Goal: Information Seeking & Learning: Learn about a topic

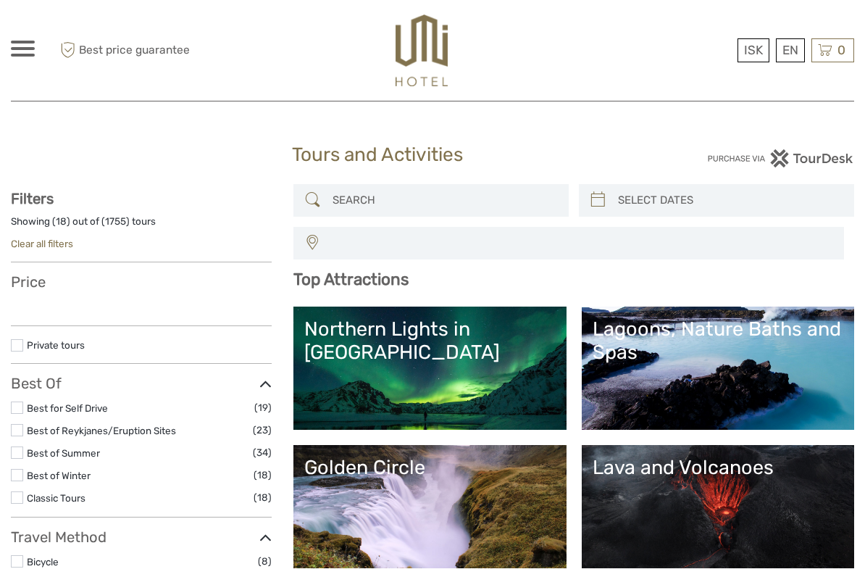
select select
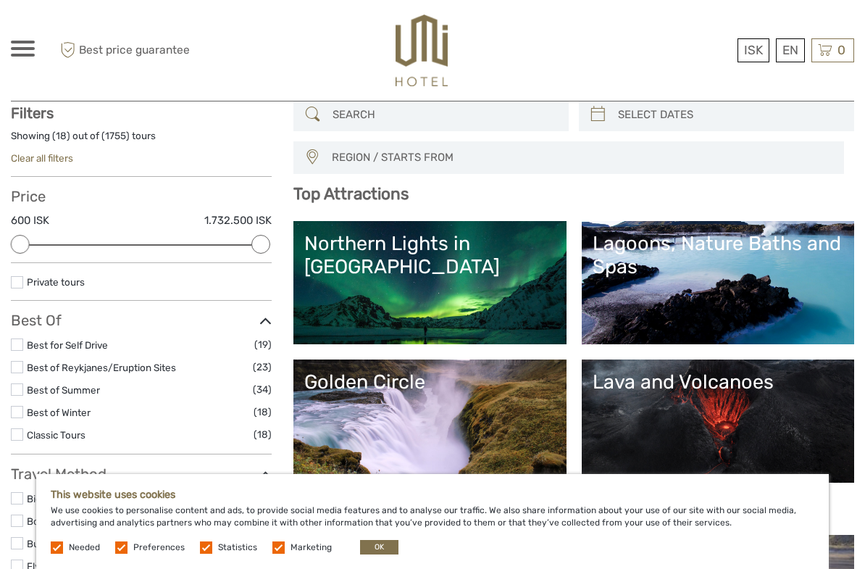
scroll to position [87, 0]
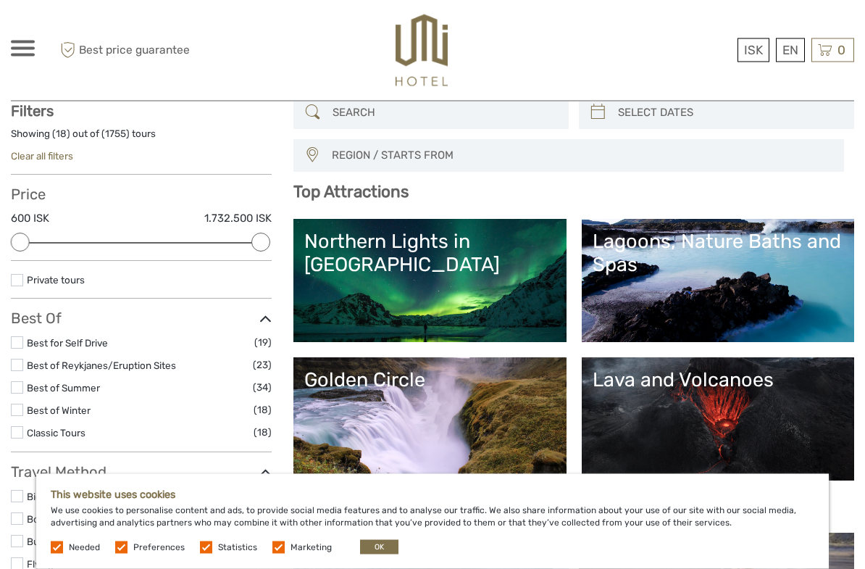
click at [371, 547] on button "OK" at bounding box center [379, 547] width 38 height 14
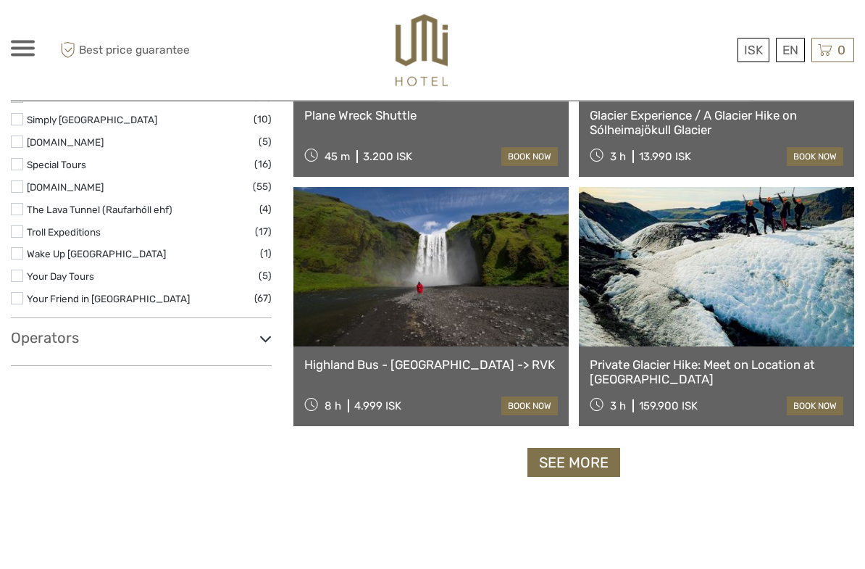
scroll to position [2429, 0]
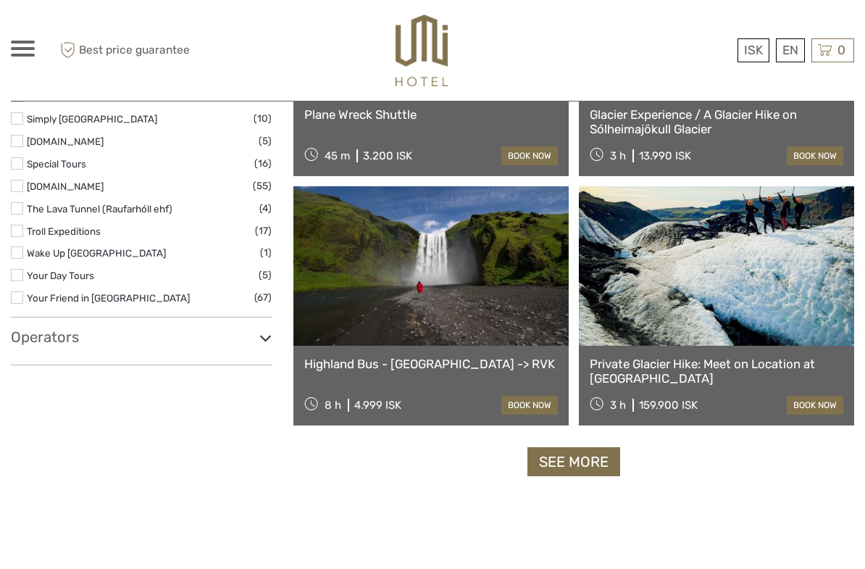
click at [611, 465] on link "See more" at bounding box center [574, 462] width 93 height 30
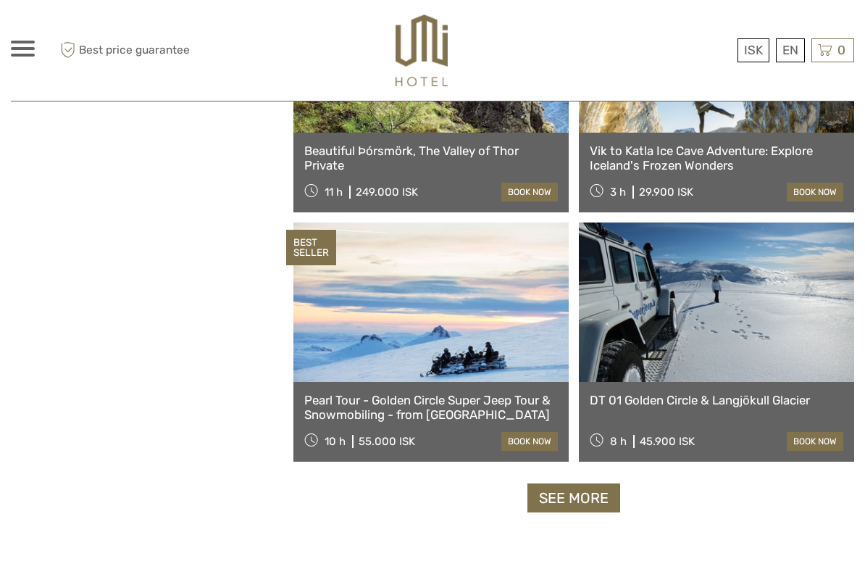
scroll to position [4295, 0]
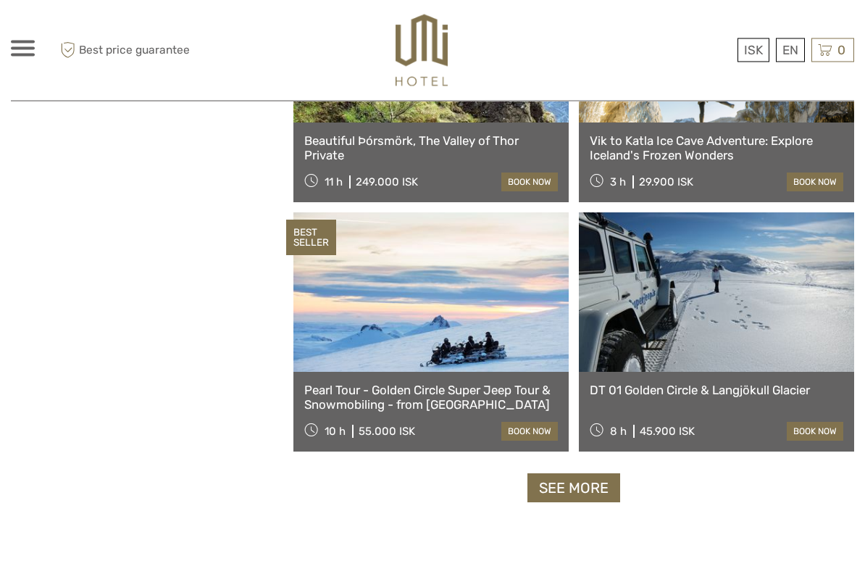
click at [587, 486] on link "See more" at bounding box center [574, 489] width 93 height 30
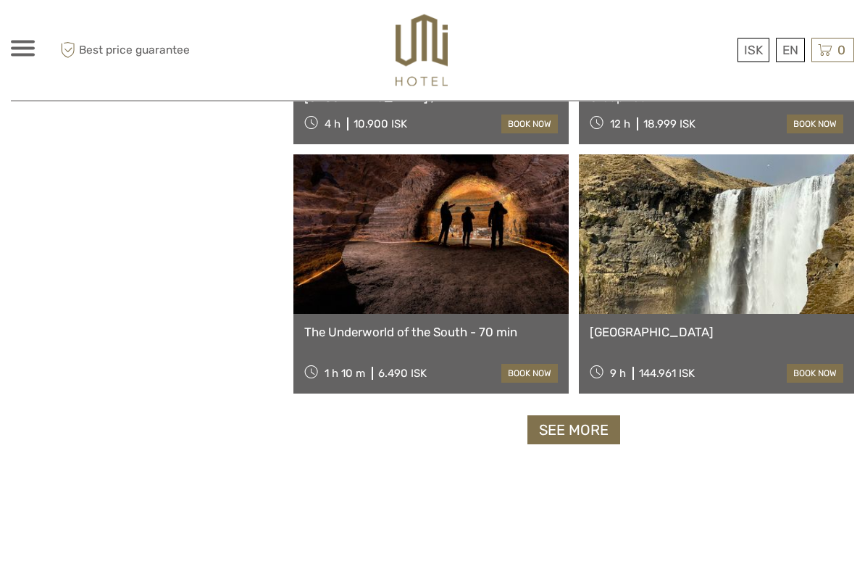
scroll to position [6604, 0]
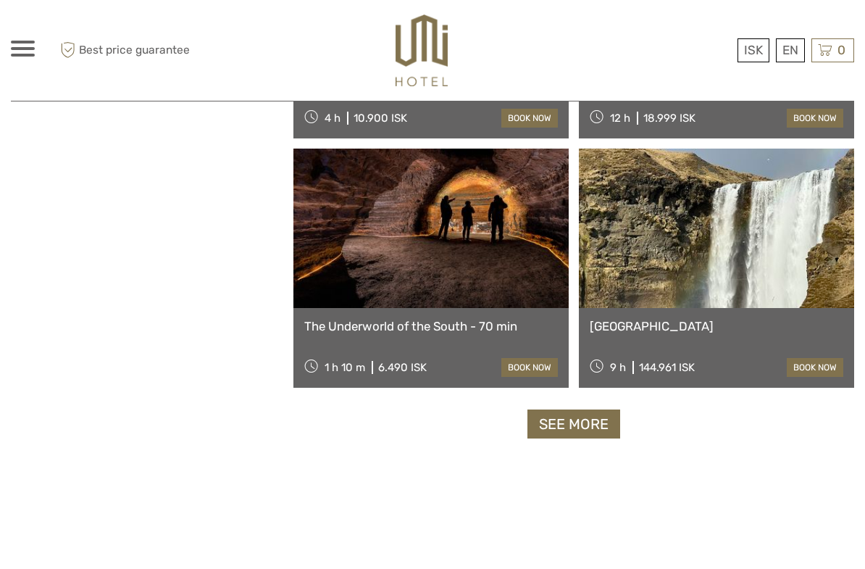
click at [602, 424] on link "See more" at bounding box center [574, 425] width 93 height 30
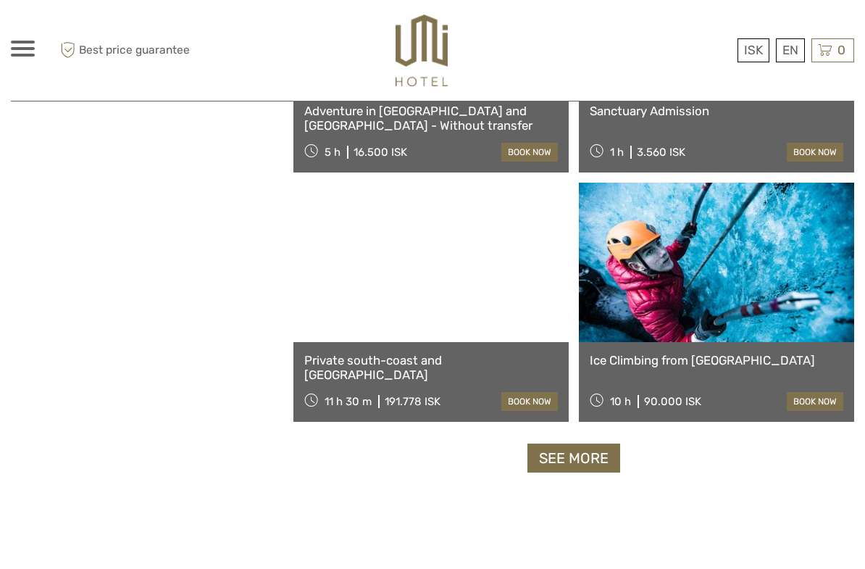
scroll to position [8832, 0]
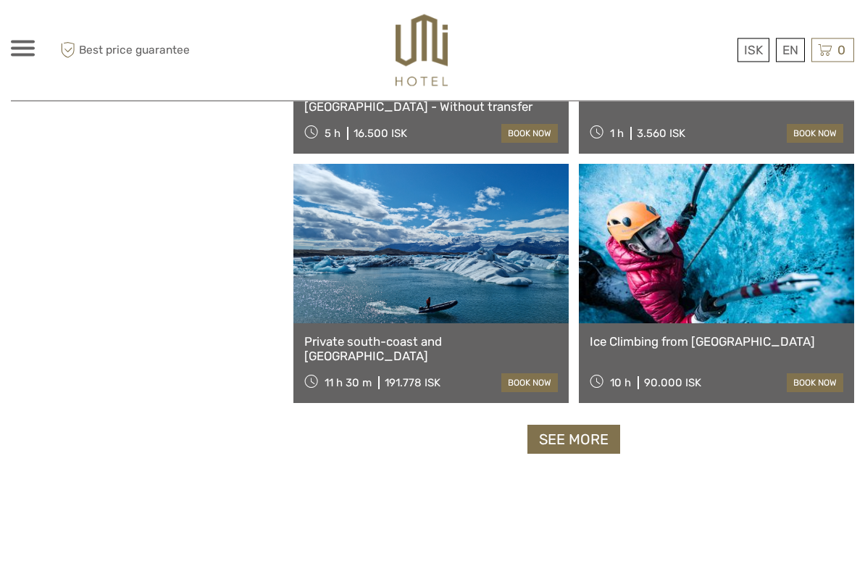
click at [595, 440] on link "See more" at bounding box center [574, 440] width 93 height 30
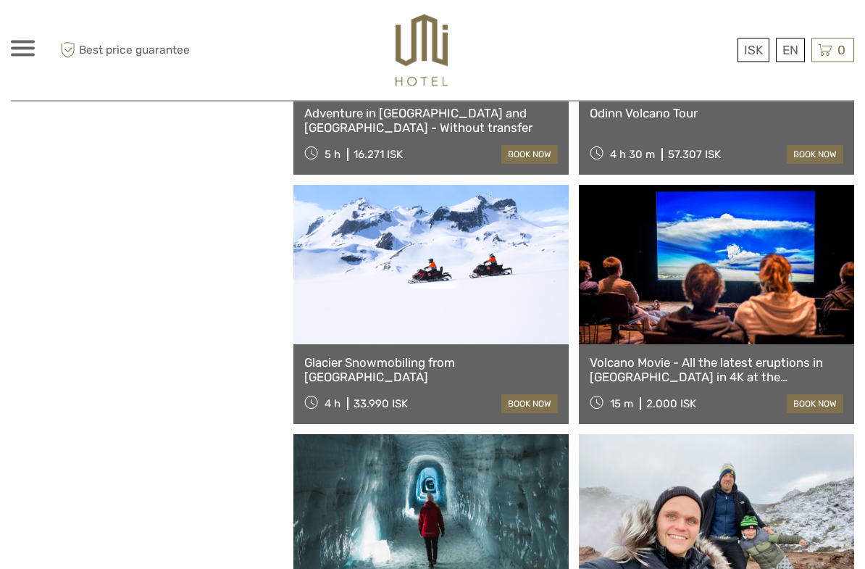
scroll to position [9809, 0]
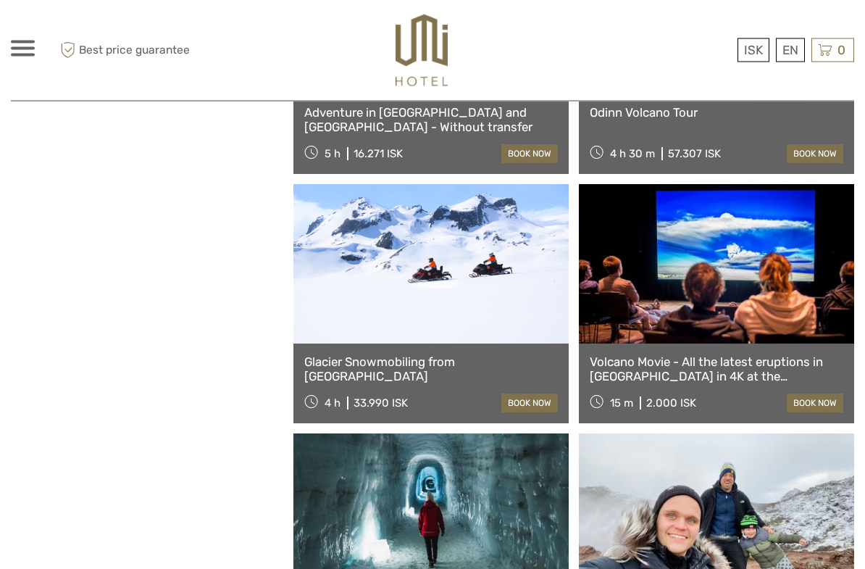
click at [523, 332] on link at bounding box center [431, 264] width 275 height 159
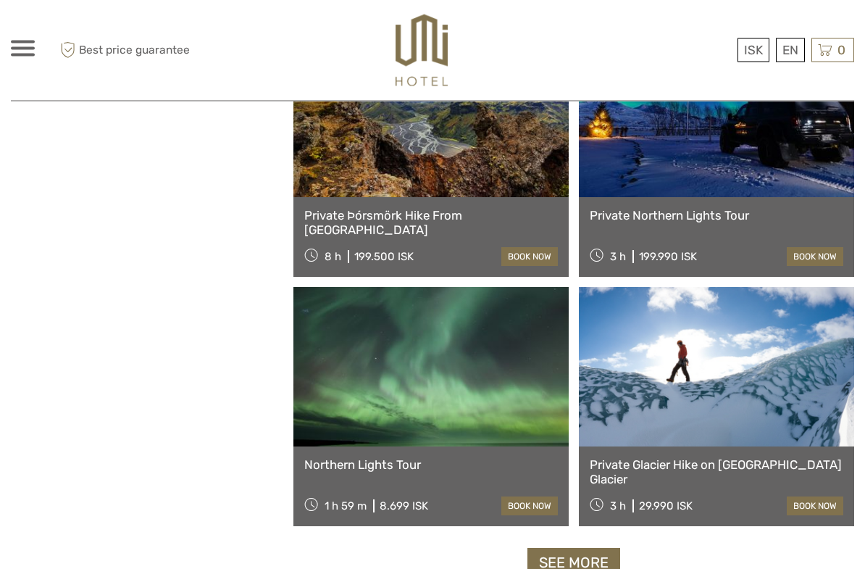
scroll to position [10973, 0]
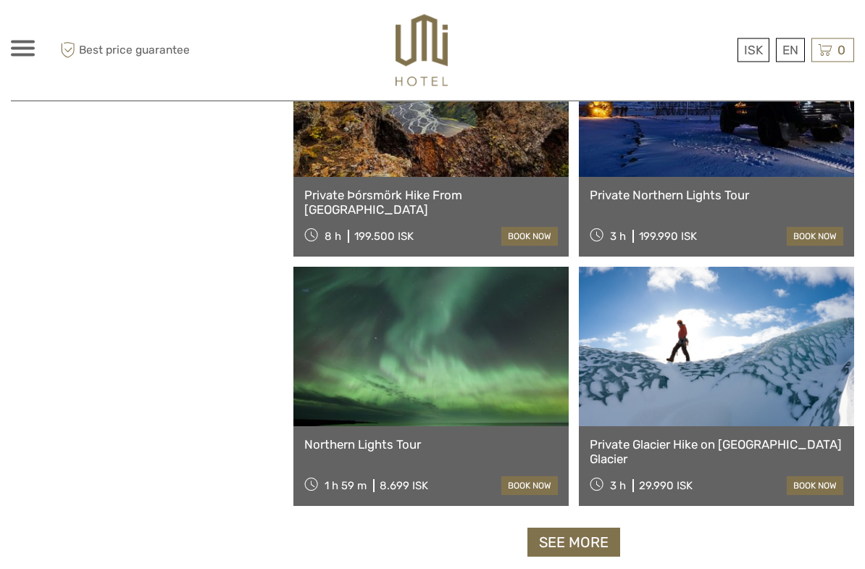
click at [596, 539] on link "See more" at bounding box center [574, 543] width 93 height 30
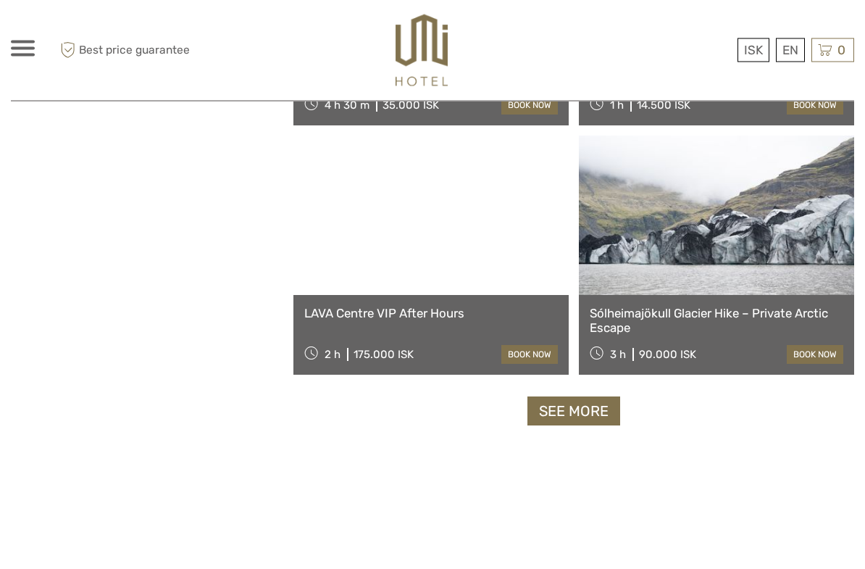
scroll to position [13389, 0]
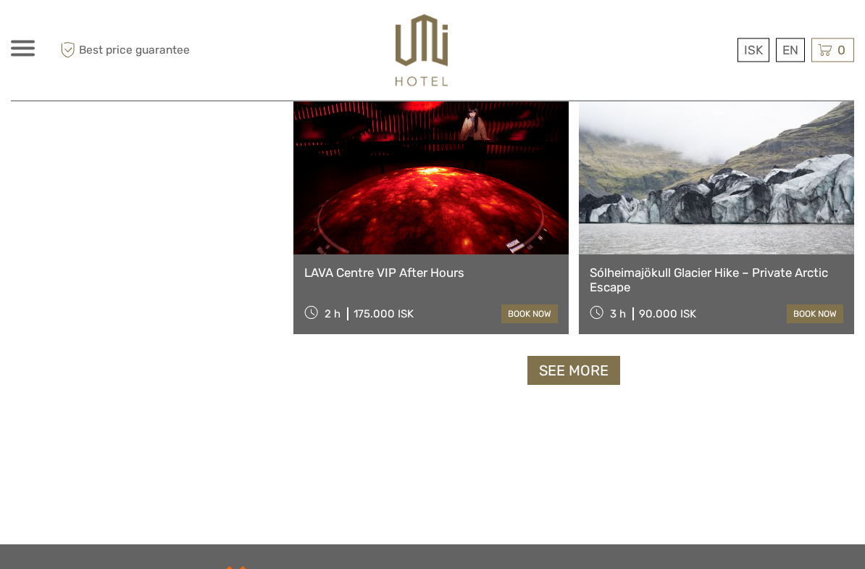
click at [543, 373] on link "See more" at bounding box center [574, 372] width 93 height 30
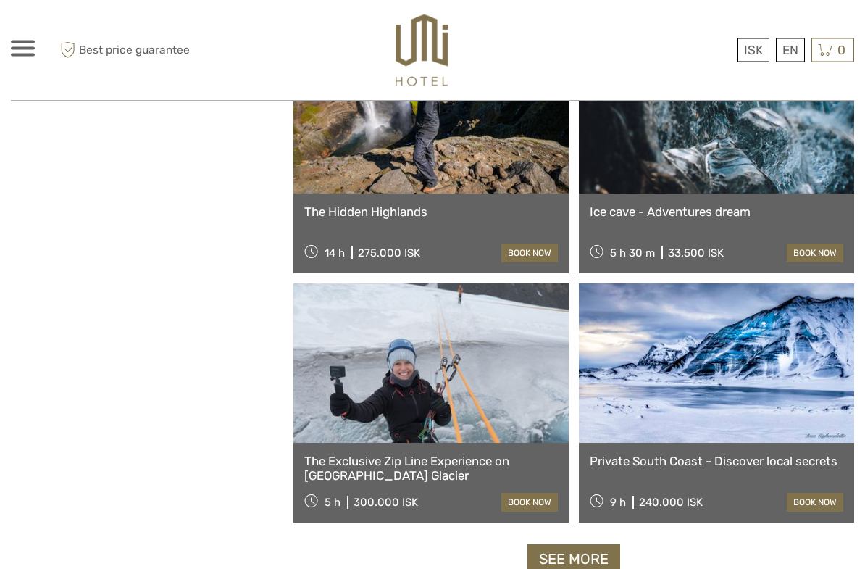
scroll to position [15467, 0]
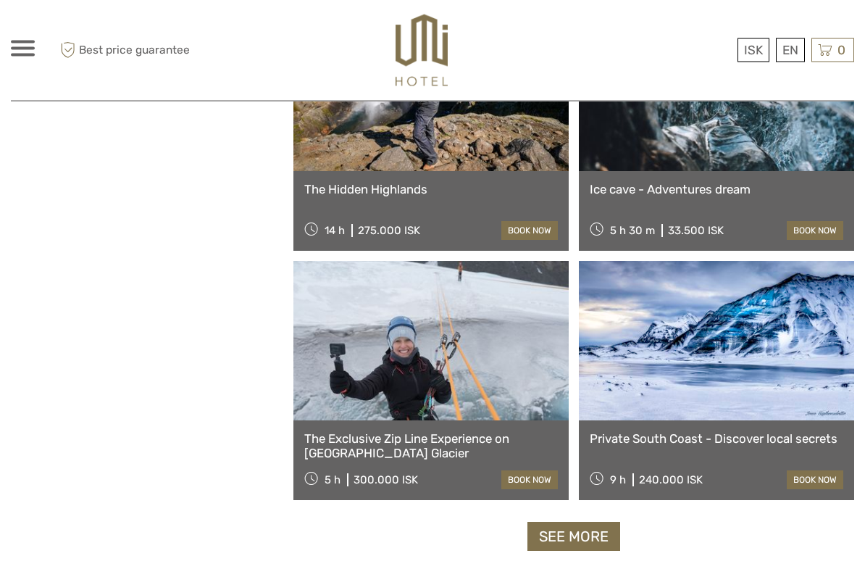
click at [558, 549] on link "See more" at bounding box center [574, 538] width 93 height 30
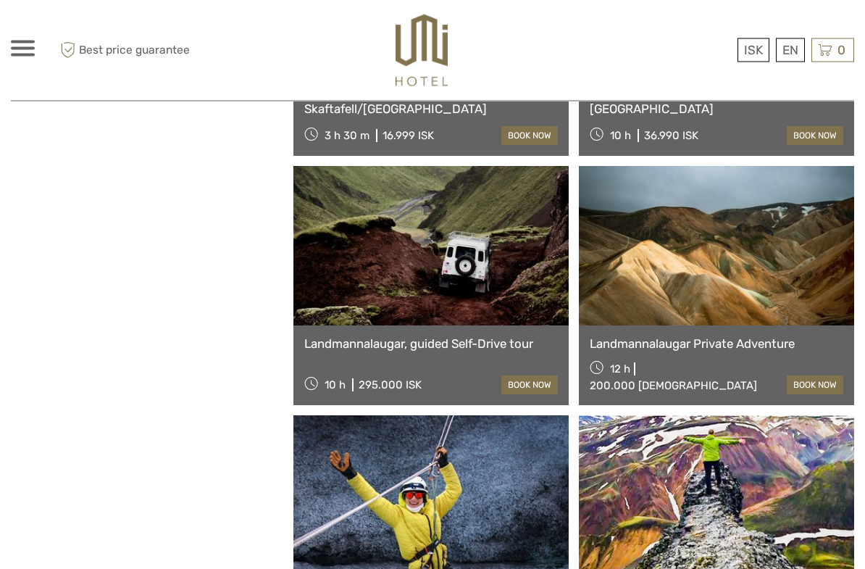
scroll to position [16868, 0]
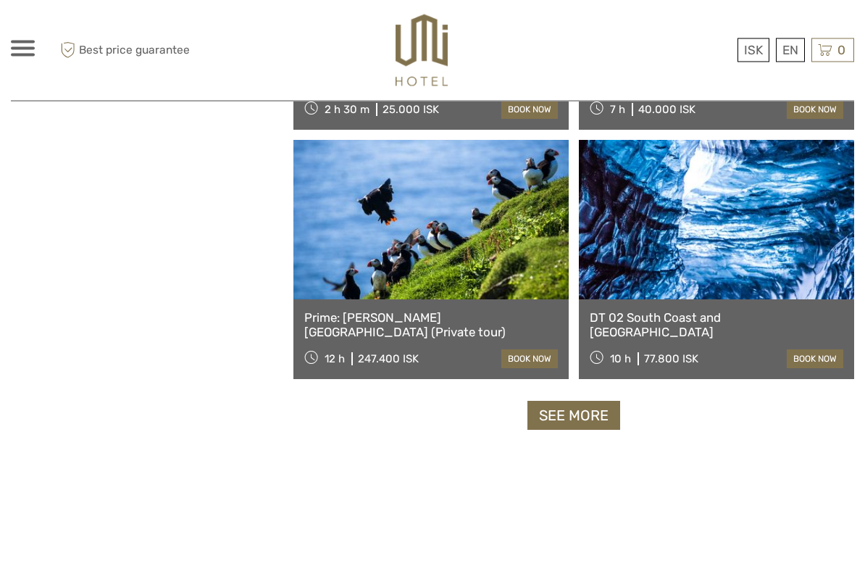
click at [562, 421] on link "See more" at bounding box center [574, 417] width 93 height 30
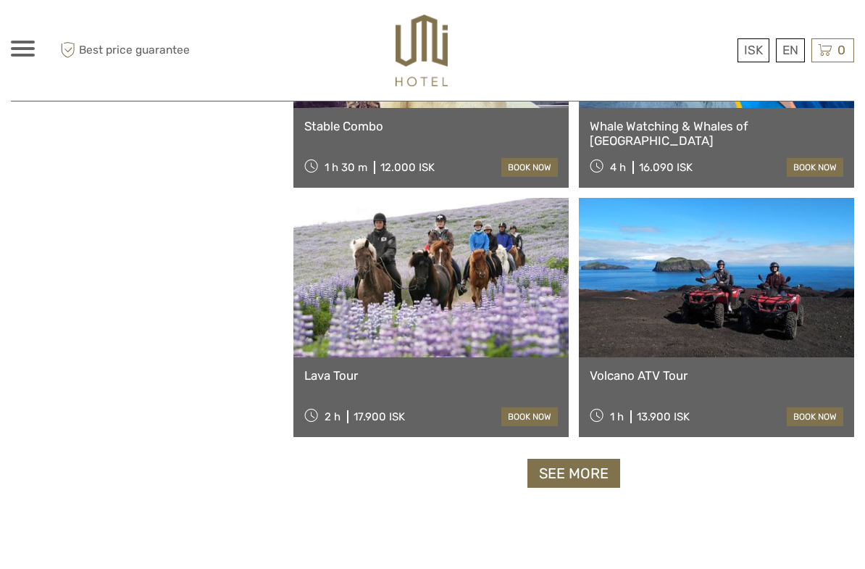
scroll to position [20037, 0]
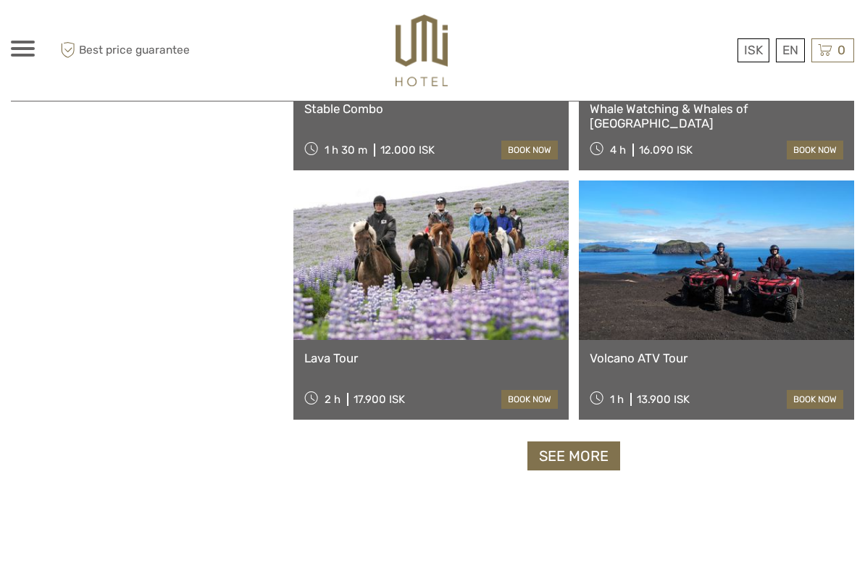
click at [574, 465] on link "See more" at bounding box center [574, 456] width 93 height 30
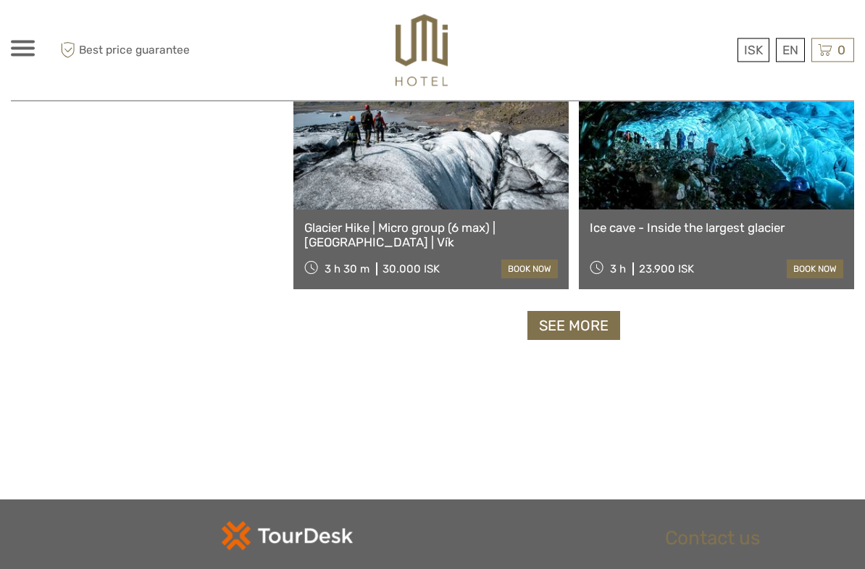
scroll to position [22413, 0]
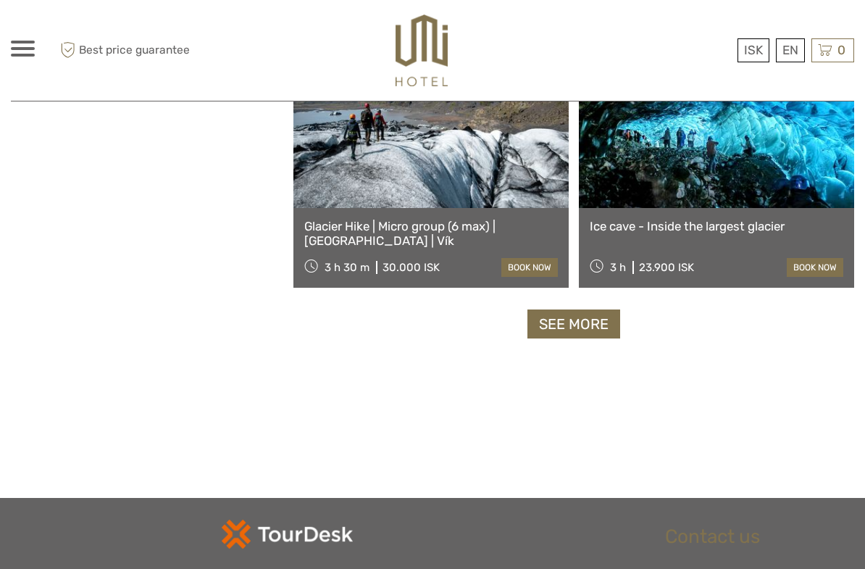
click at [588, 325] on link "See more" at bounding box center [574, 325] width 93 height 30
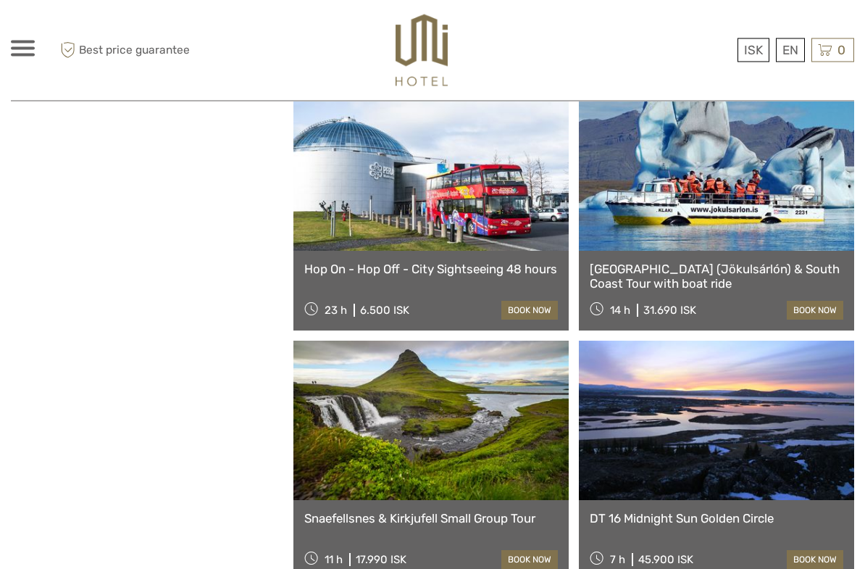
scroll to position [23381, 0]
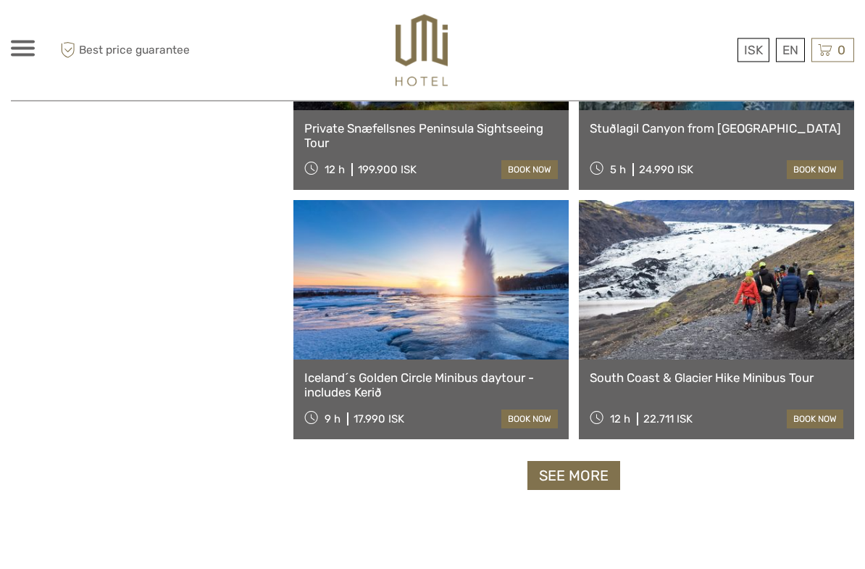
click at [563, 489] on link "See more" at bounding box center [574, 477] width 93 height 30
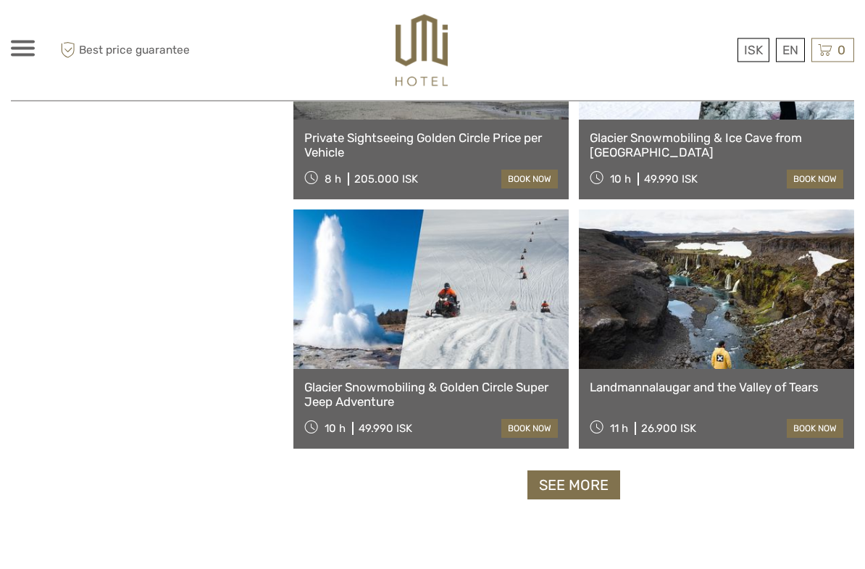
scroll to position [26757, 0]
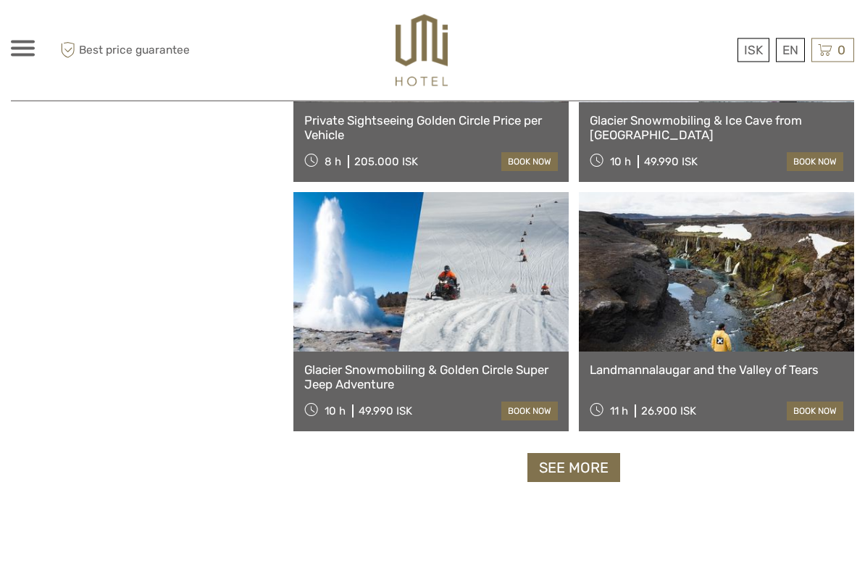
click at [548, 463] on link "See more" at bounding box center [574, 469] width 93 height 30
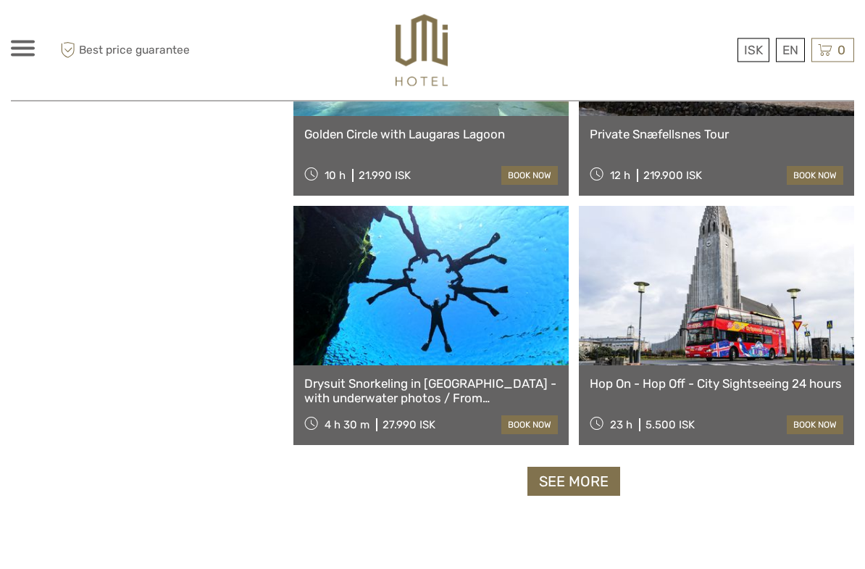
scroll to position [29058, 0]
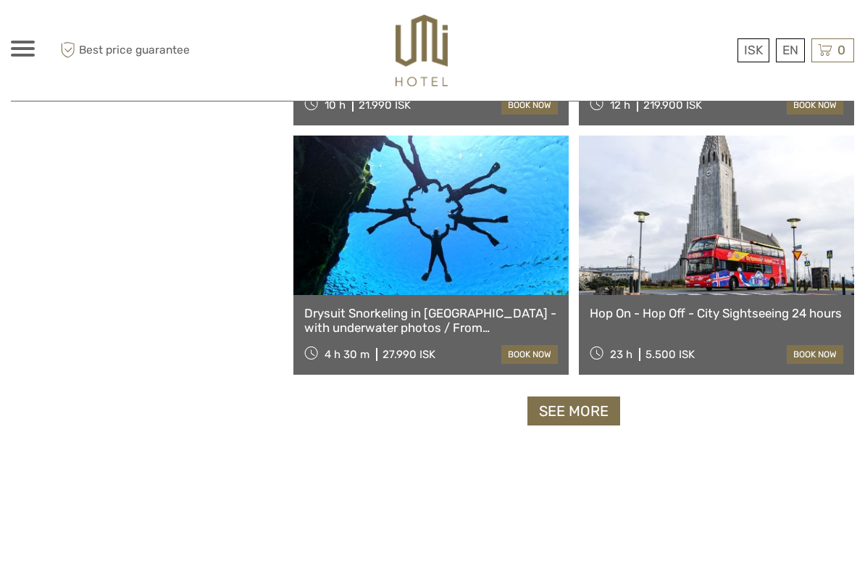
click at [562, 412] on link "See more" at bounding box center [574, 411] width 93 height 30
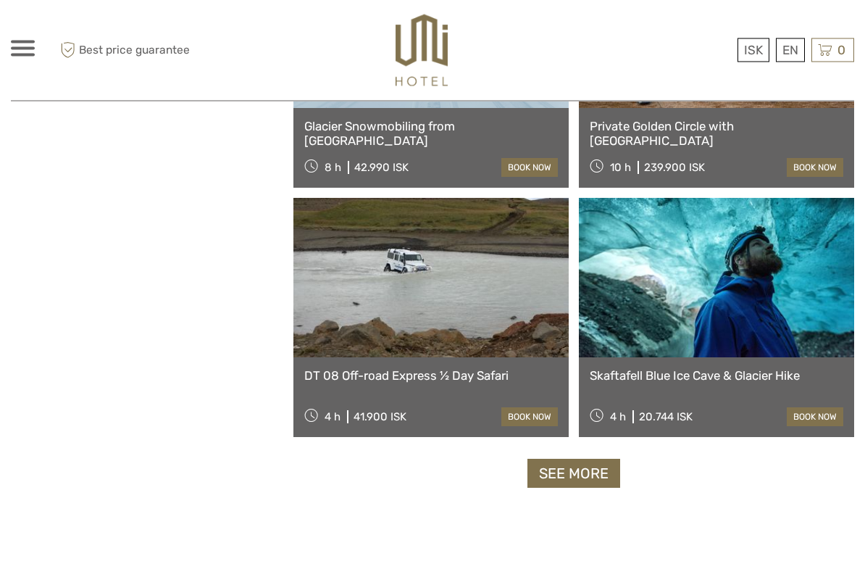
scroll to position [31240, 0]
click at [23, 52] on div at bounding box center [23, 49] width 24 height 16
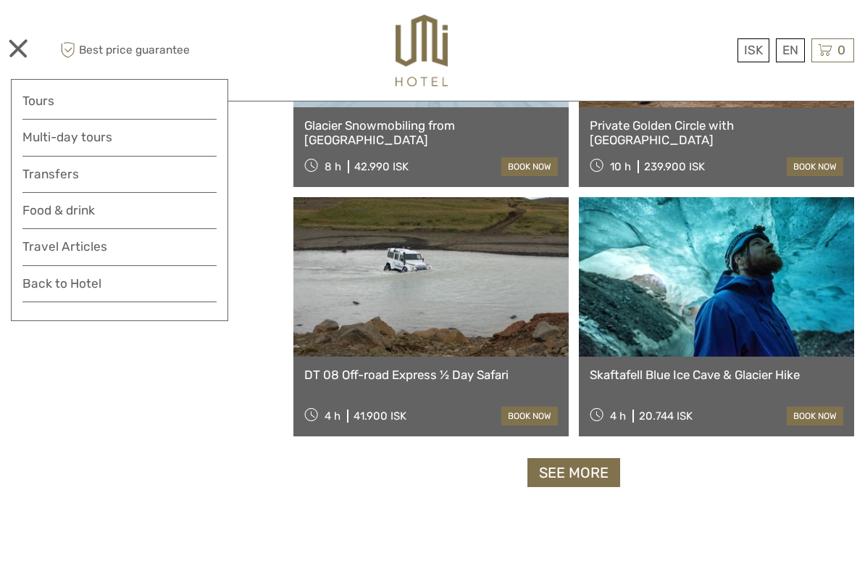
click at [14, 58] on div "ISK ISK € $ £ EN English Español Deutsch Tours Multi-day tours Transfers More F…" at bounding box center [23, 51] width 24 height 20
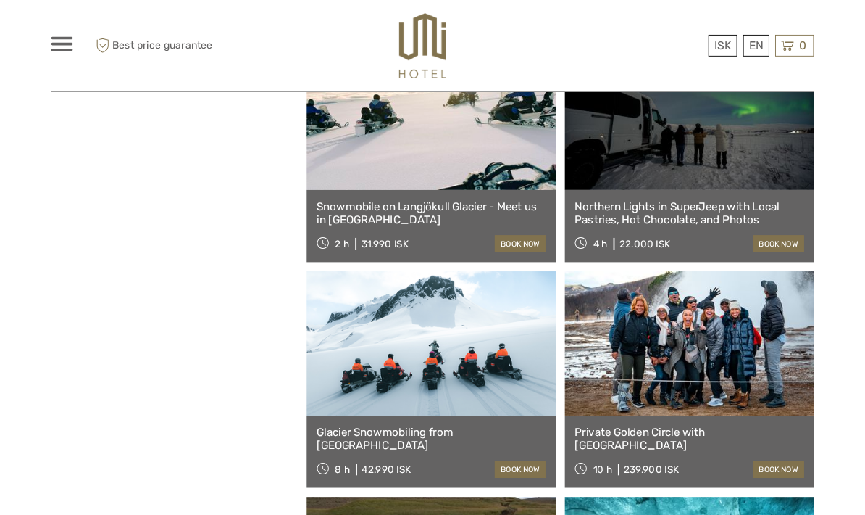
scroll to position [30884, 0]
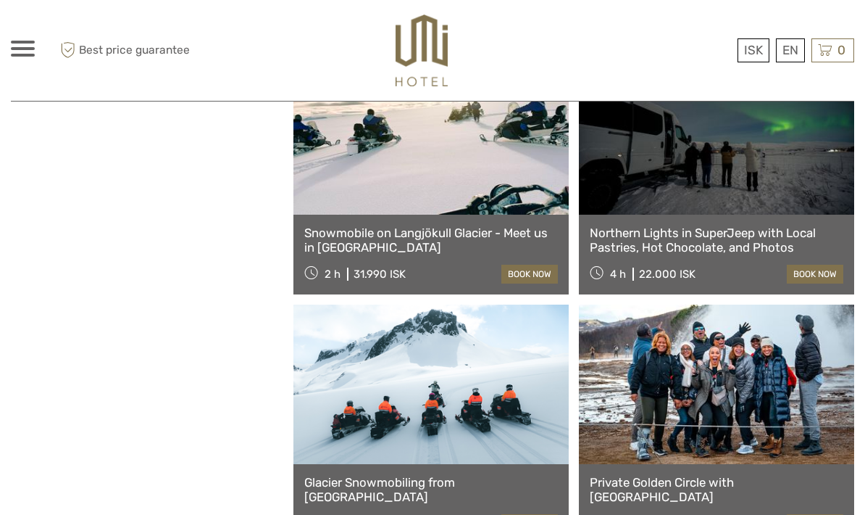
click at [22, 35] on div "ISK ISK € $ £ EN English Español Deutsch Tours Multi-day tours Transfers More F…" at bounding box center [116, 50] width 211 height 79
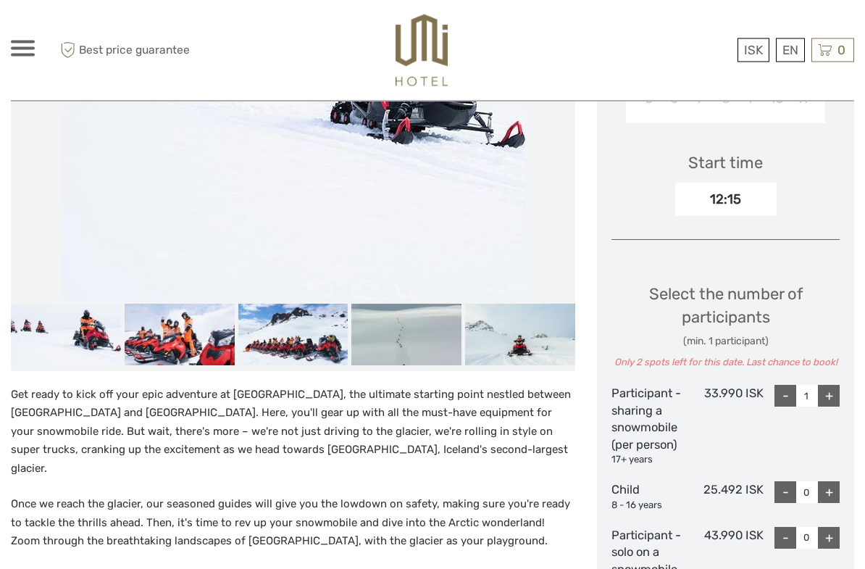
scroll to position [418, 0]
